Goal: Check status: Check status

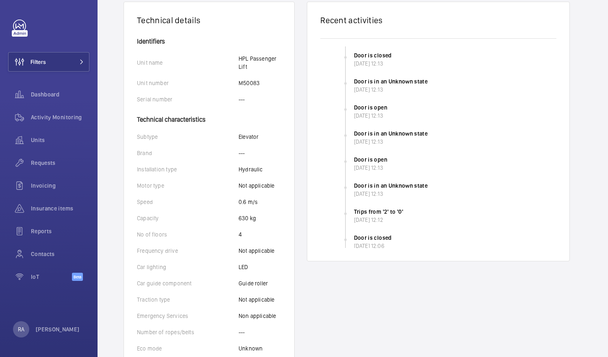
scroll to position [163, 0]
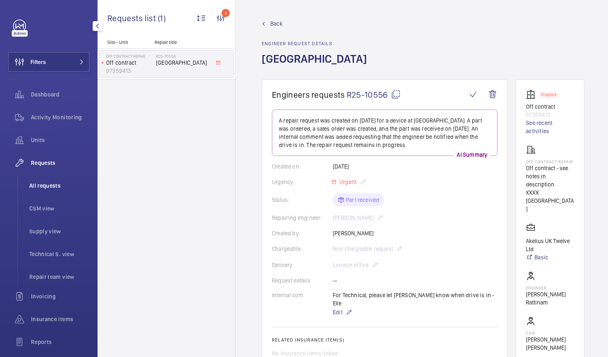
click at [44, 186] on span "All requests" at bounding box center [59, 185] width 60 height 8
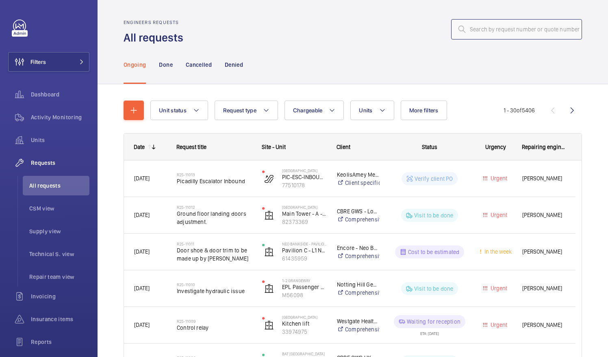
click at [483, 30] on input "text" at bounding box center [516, 29] width 131 height 20
paste input "R25-09090"
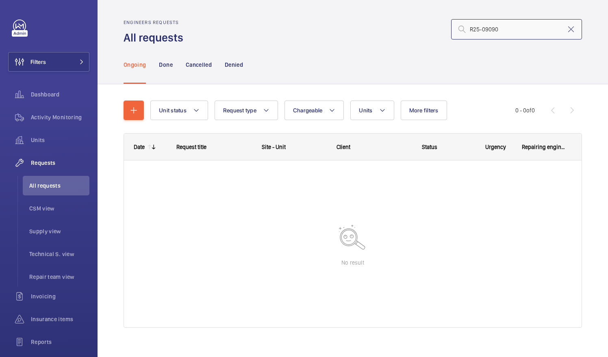
click at [464, 30] on input "R25-09090" at bounding box center [516, 29] width 131 height 20
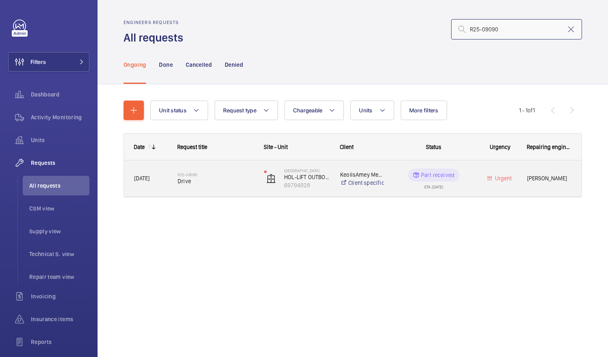
type input "R25-09090"
click at [185, 185] on div "R25-09090 Drive" at bounding box center [216, 179] width 76 height 24
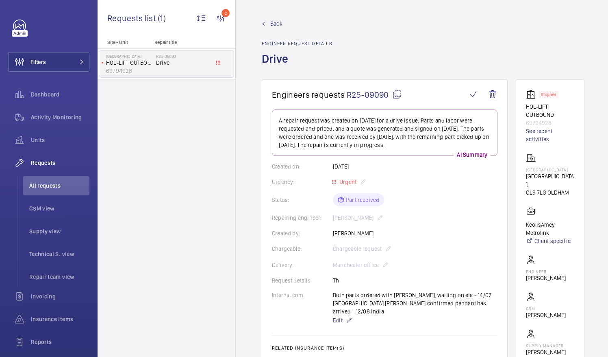
click at [394, 92] on mat-icon at bounding box center [397, 94] width 10 height 10
